Goal: Task Accomplishment & Management: Manage account settings

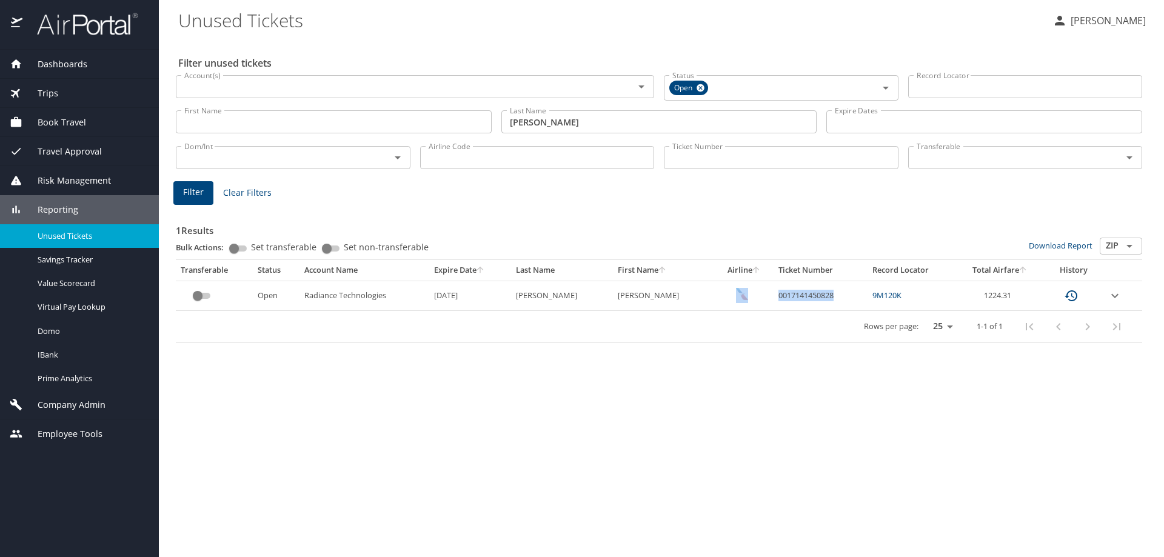
click at [95, 409] on span "Company Admin" at bounding box center [63, 404] width 83 height 13
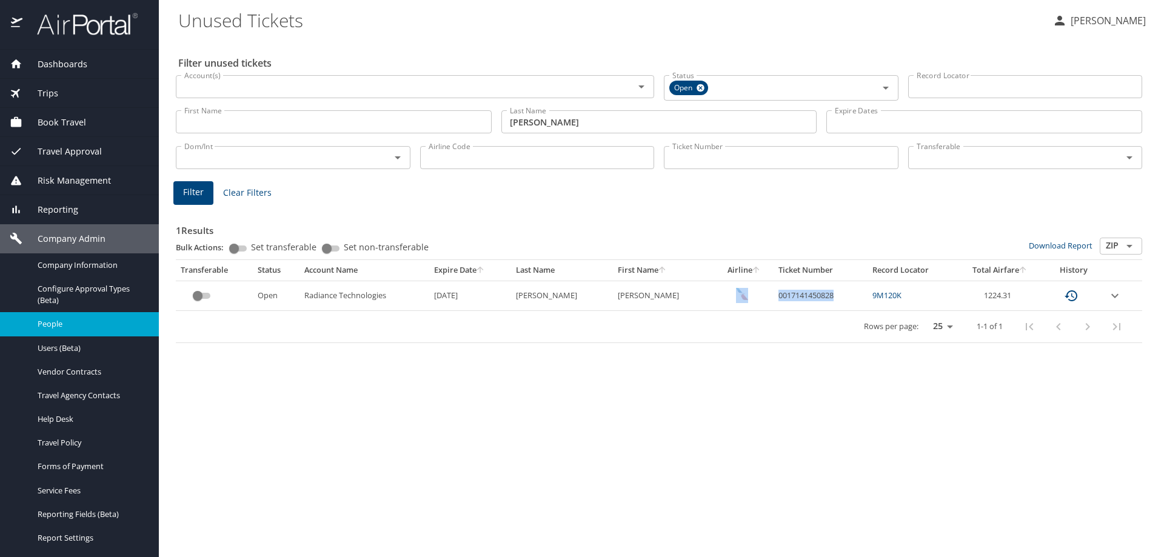
click at [95, 325] on span "People" at bounding box center [91, 324] width 107 height 12
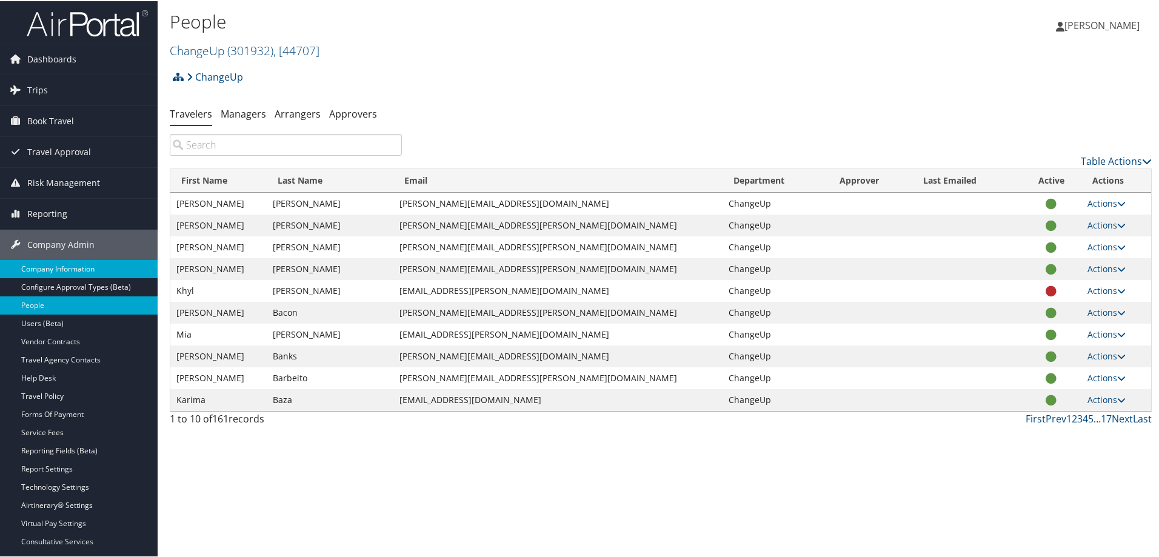
click at [78, 266] on link "Company Information" at bounding box center [79, 268] width 158 height 18
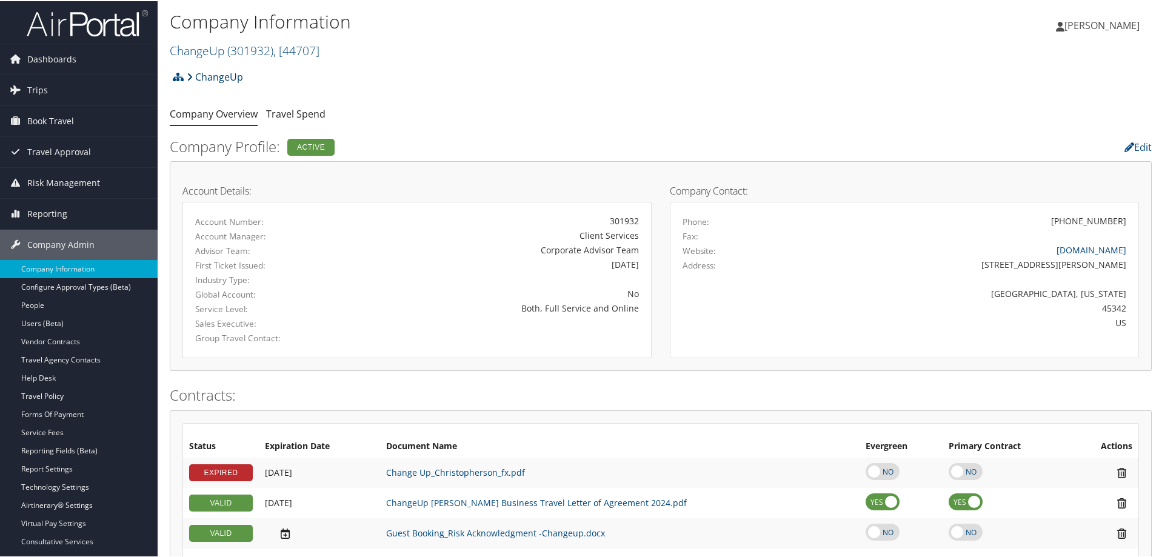
click at [228, 81] on link "ChangeUp" at bounding box center [215, 76] width 56 height 24
click at [314, 47] on span ", [ 44707 ]" at bounding box center [296, 49] width 46 height 16
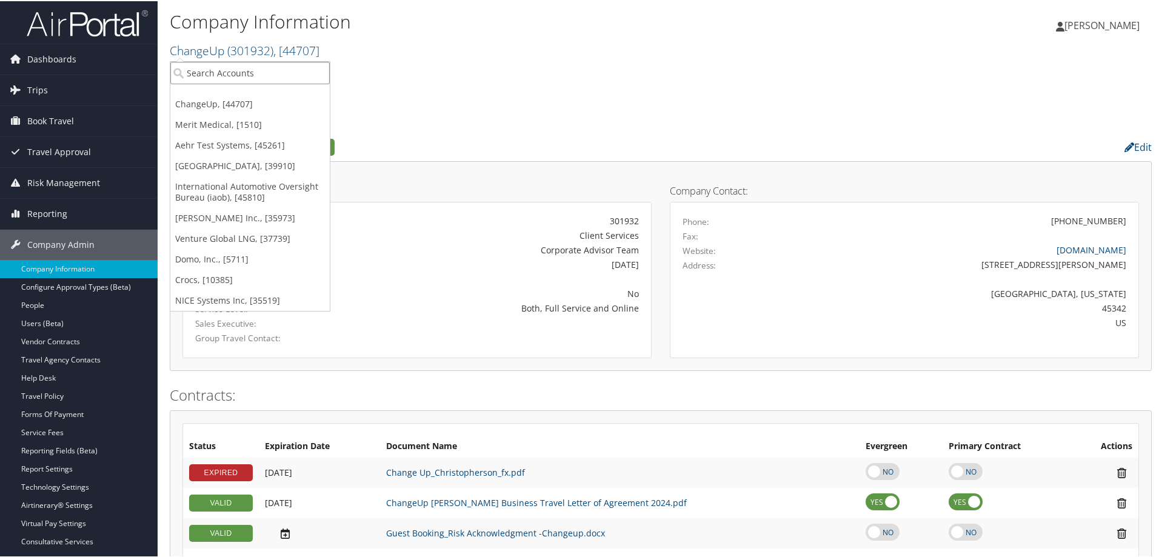
click at [281, 68] on input "search" at bounding box center [249, 72] width 159 height 22
type input "medical prop"
click at [289, 100] on div "Account" at bounding box center [292, 104] width 256 height 11
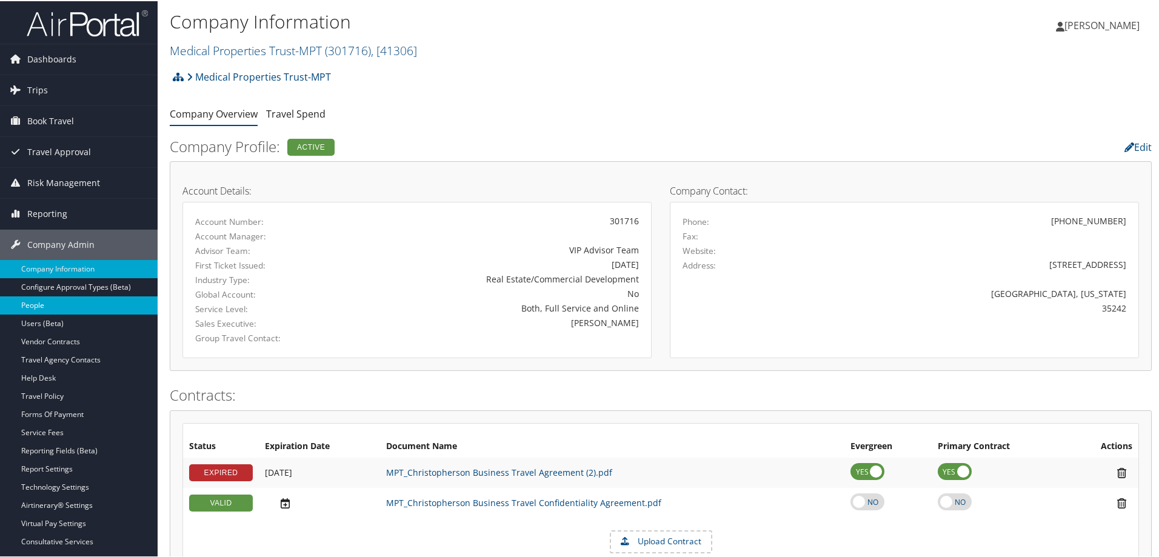
click at [63, 310] on link "People" at bounding box center [79, 304] width 158 height 18
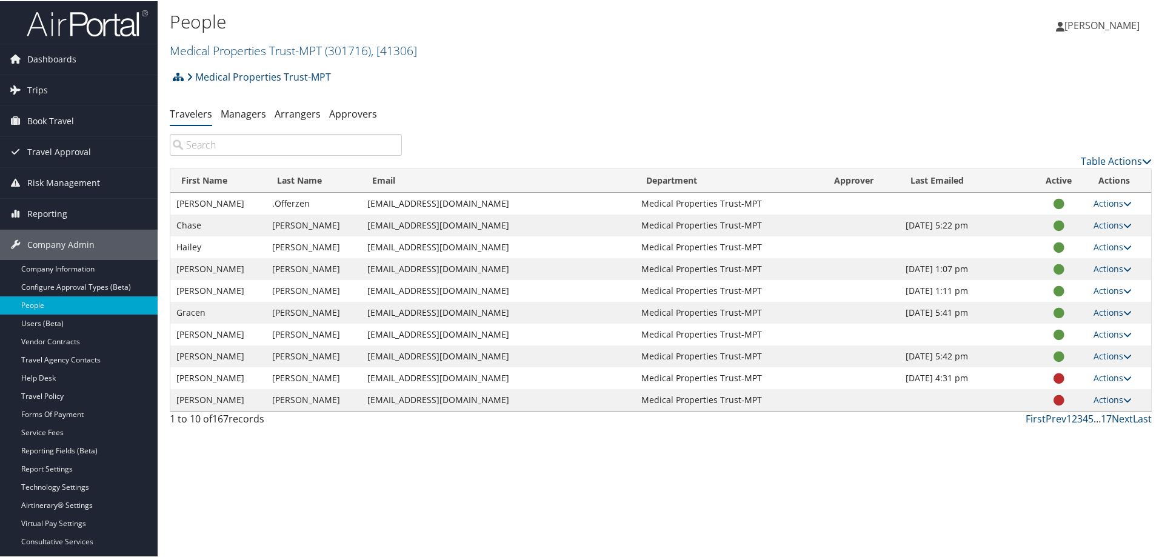
click at [241, 144] on input "search" at bounding box center [286, 144] width 232 height 22
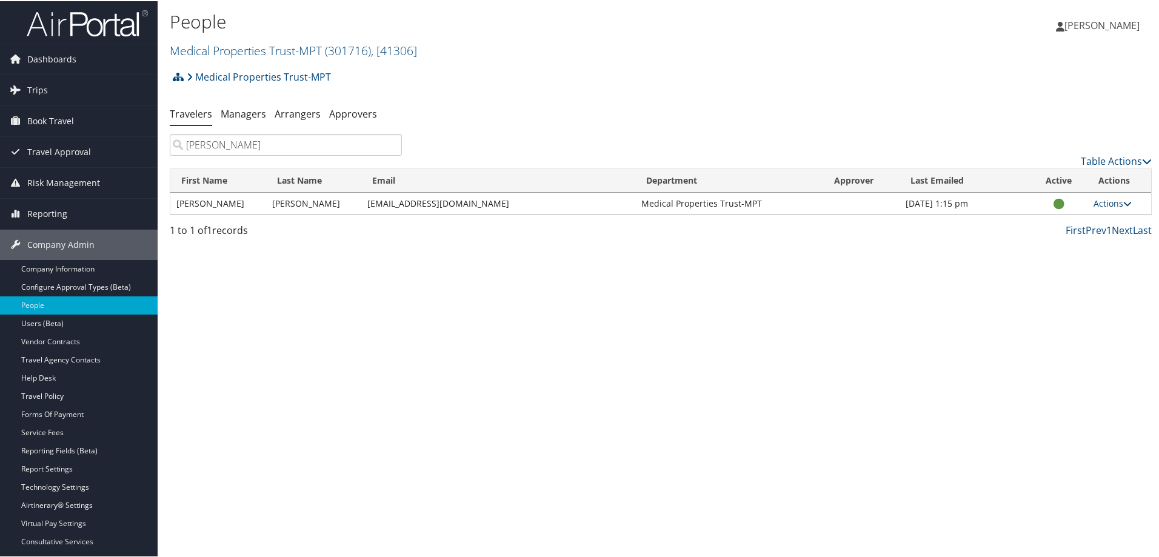
type input "carlis"
click at [1119, 207] on link "Actions" at bounding box center [1112, 202] width 38 height 12
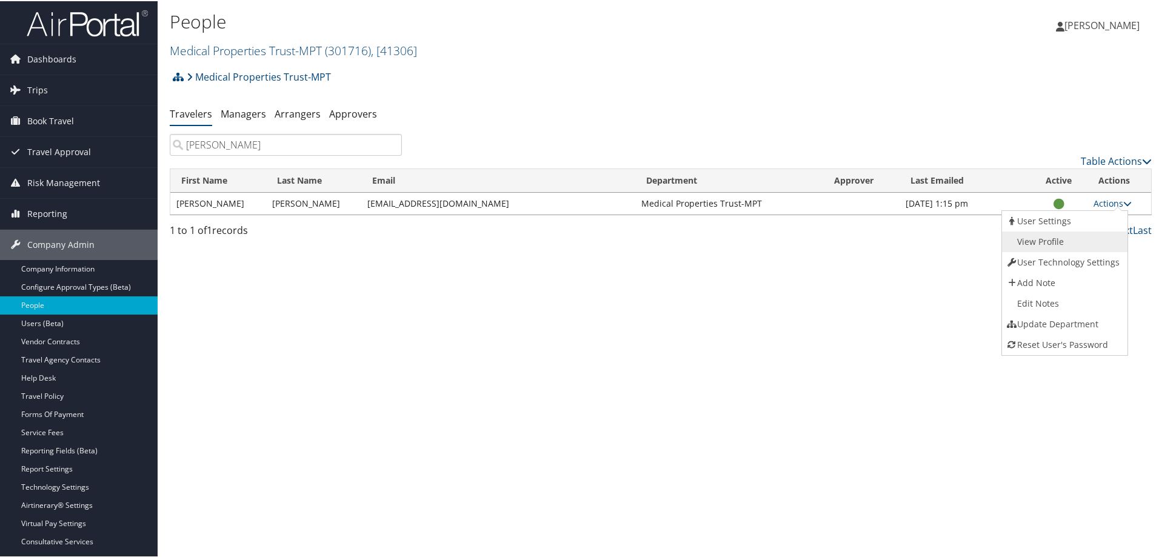
click at [1055, 243] on link "View Profile" at bounding box center [1063, 240] width 123 height 21
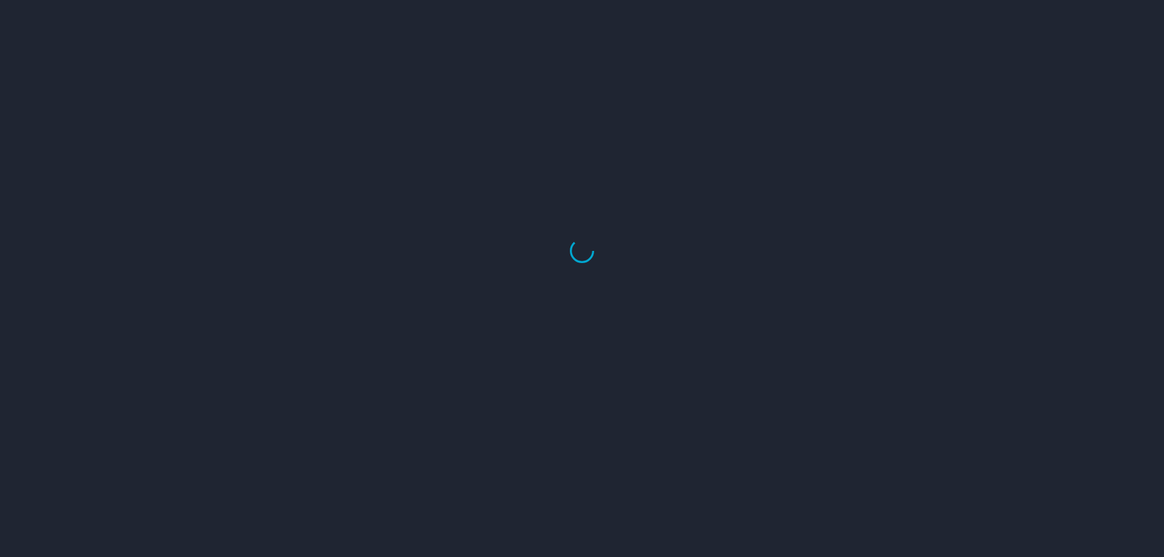
select select "US"
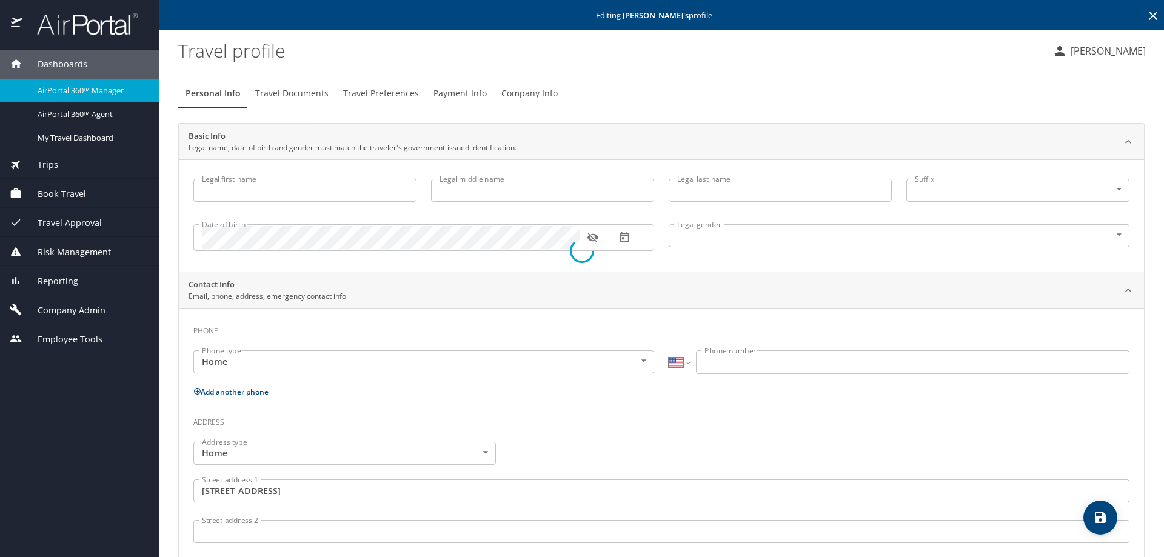
type input "[PERSON_NAME]"
type input "[DEMOGRAPHIC_DATA]"
type input "[GEOGRAPHIC_DATA]"
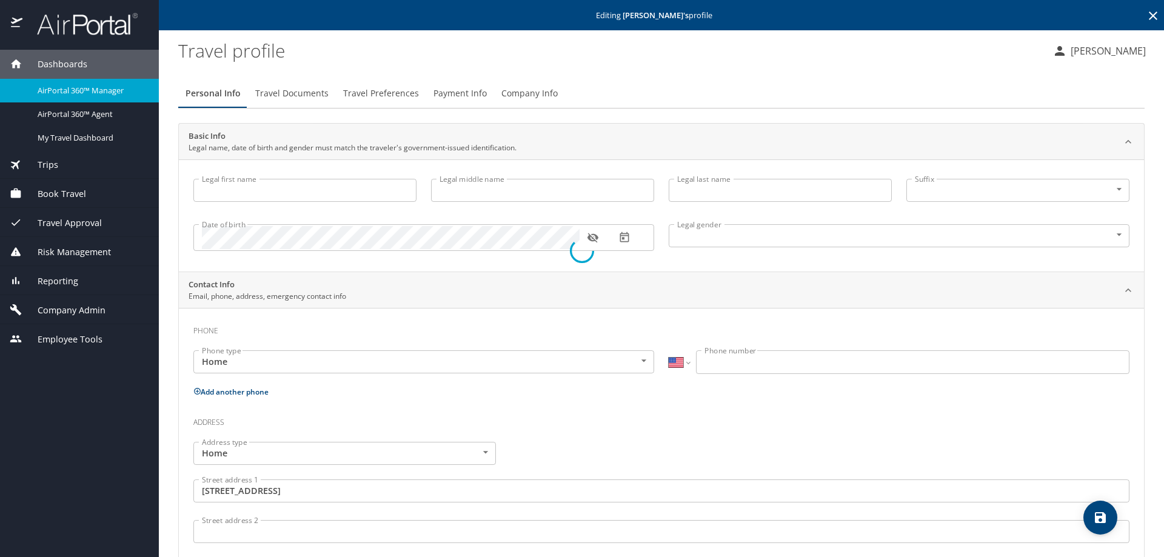
type input "[US_STATE]"
type input "[GEOGRAPHIC_DATA]"
type input "[US_STATE]"
select select "US"
select select "EG"
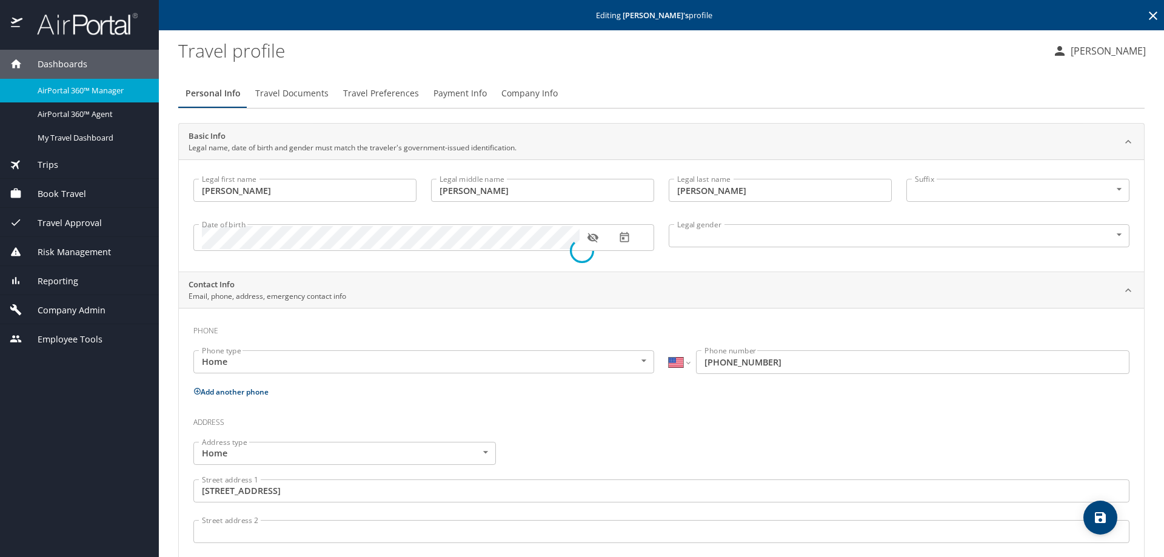
select select "EG"
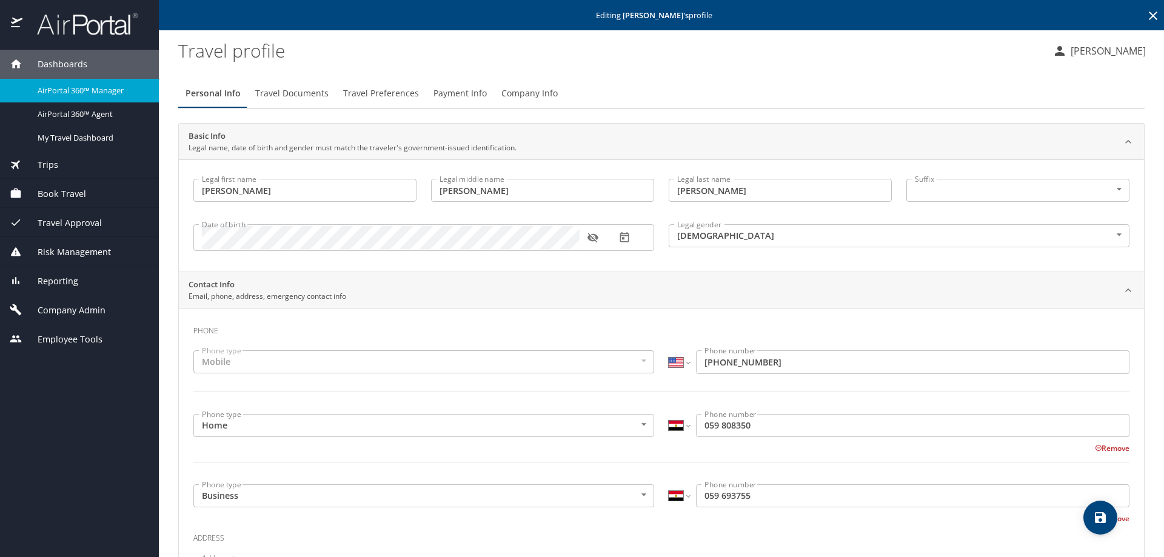
click at [458, 99] on span "Payment Info" at bounding box center [459, 93] width 53 height 15
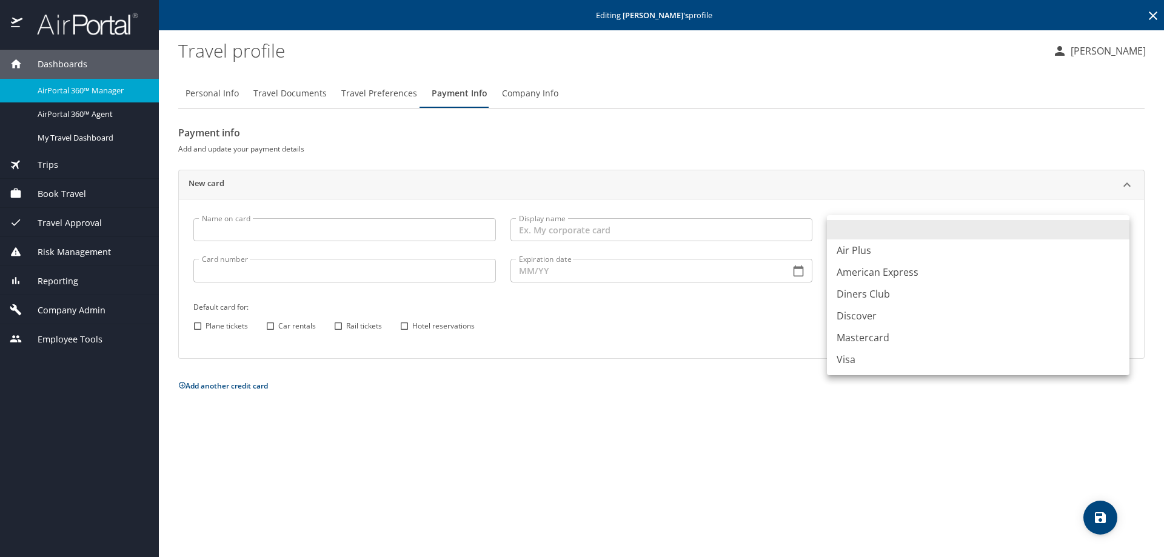
click at [925, 225] on body "Dashboards AirPortal 360™ Manager AirPortal 360™ Agent My Travel Dashboard Trip…" at bounding box center [582, 278] width 1164 height 557
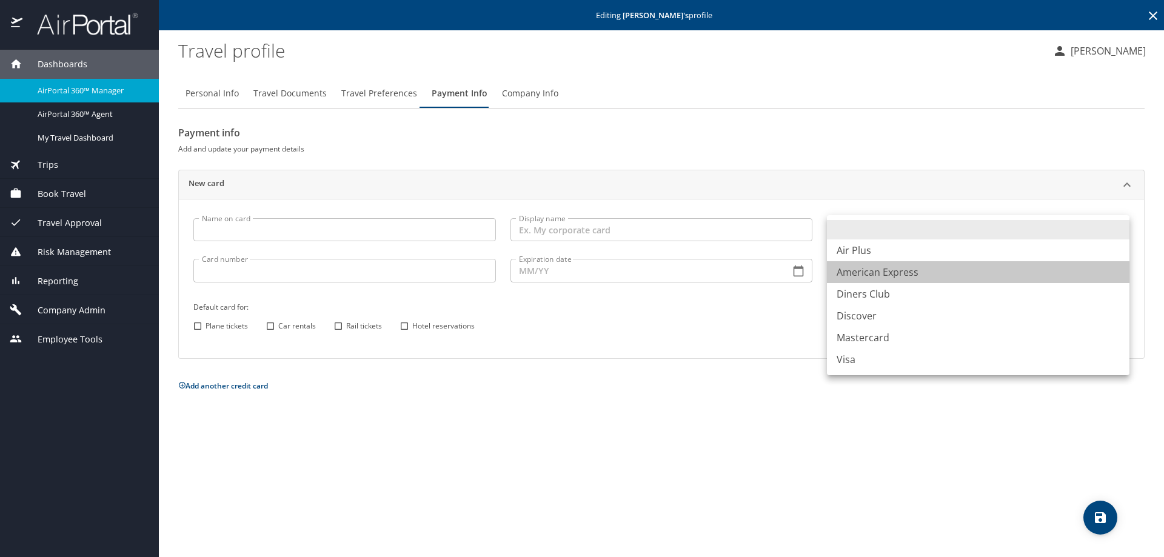
drag, startPoint x: 887, startPoint y: 270, endPoint x: 572, endPoint y: 259, distance: 315.9
click at [887, 270] on li "American Express" at bounding box center [978, 272] width 302 height 22
type input "AX"
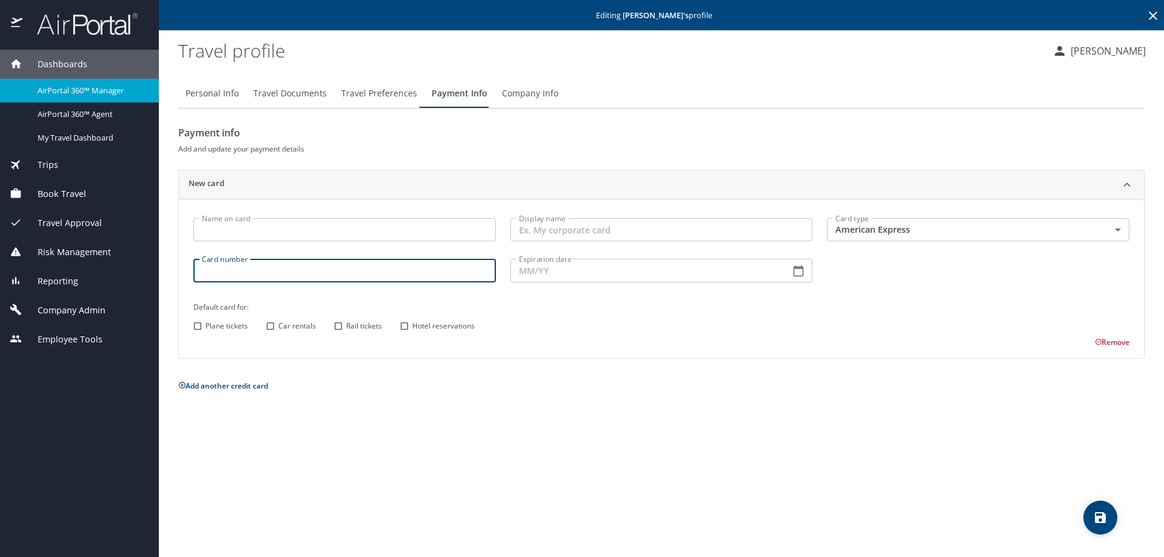
click at [287, 270] on input "Card number" at bounding box center [344, 270] width 302 height 23
paste input "379661237161007"
type input "379661237161007"
click at [549, 273] on input "Expiration date" at bounding box center [645, 270] width 270 height 23
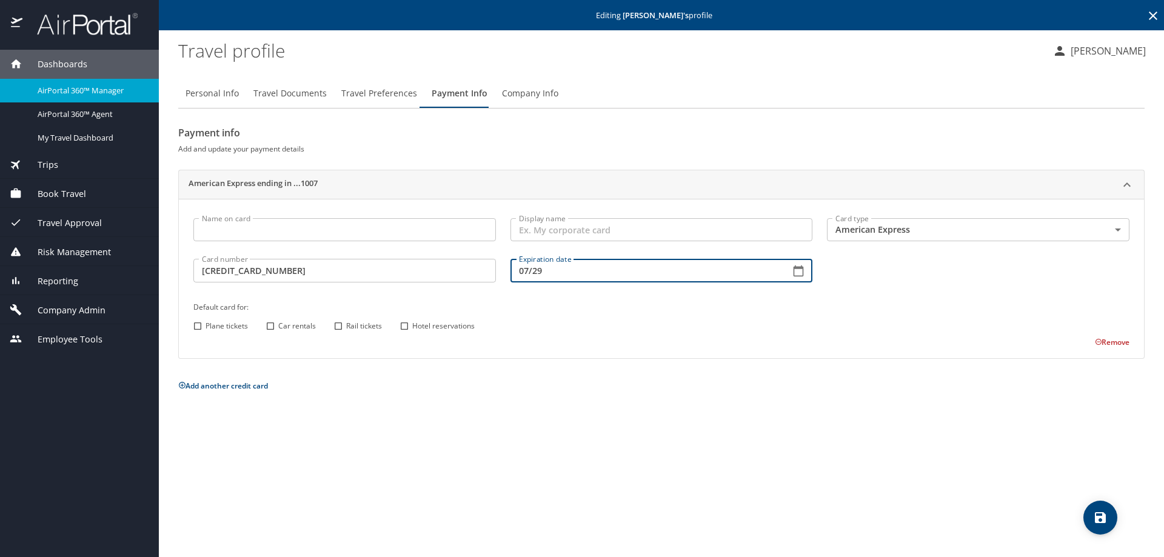
type input "07/29"
click at [196, 325] on input "Plane tickets" at bounding box center [198, 326] width 16 height 16
checkbox input "true"
click at [271, 330] on input "Car rentals" at bounding box center [270, 326] width 16 height 16
checkbox input "true"
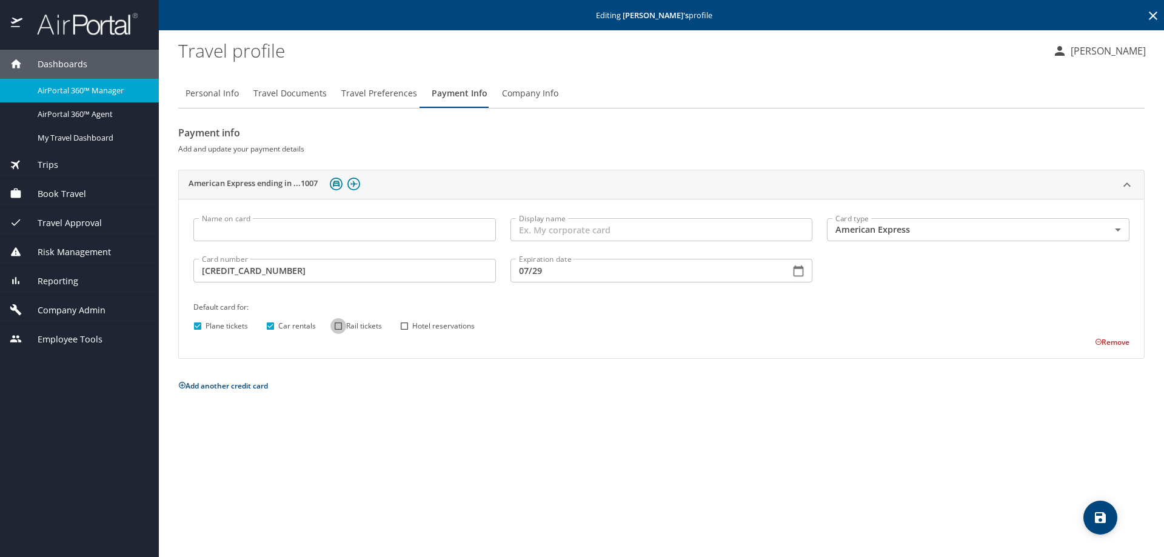
click at [341, 327] on input "Rail tickets" at bounding box center [338, 326] width 16 height 16
checkbox input "true"
click at [407, 325] on input "Hotel reservations" at bounding box center [404, 326] width 16 height 16
checkbox input "true"
click at [1102, 514] on icon "save" at bounding box center [1100, 517] width 11 height 11
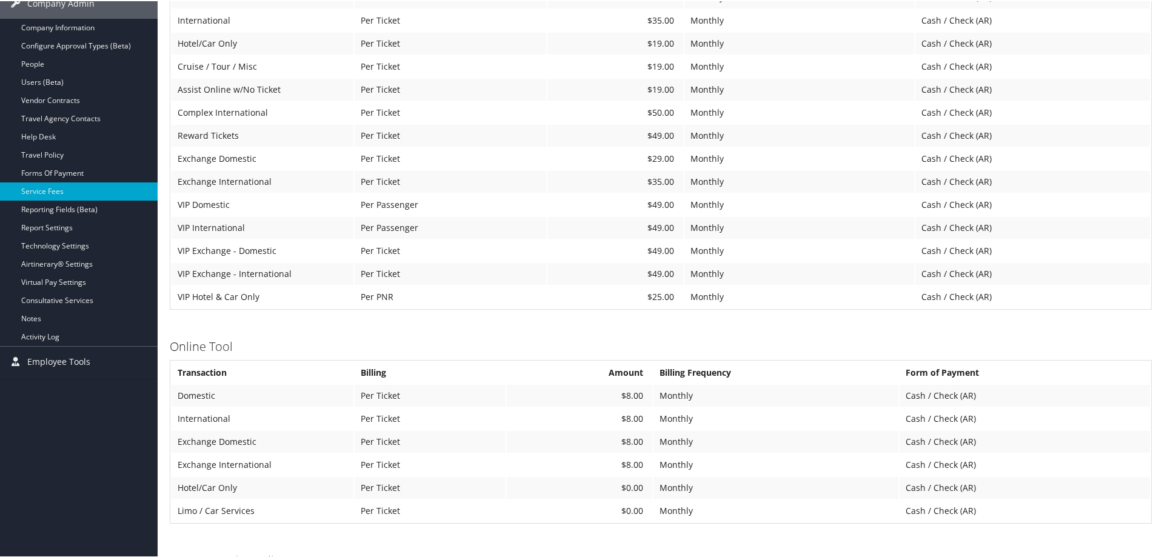
scroll to position [242, 0]
